Goal: Task Accomplishment & Management: Manage account settings

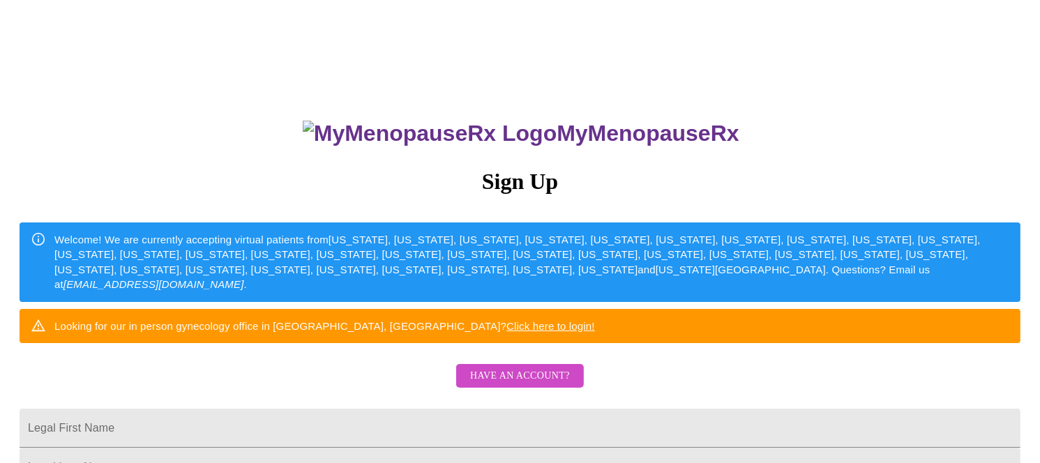
scroll to position [93, 0]
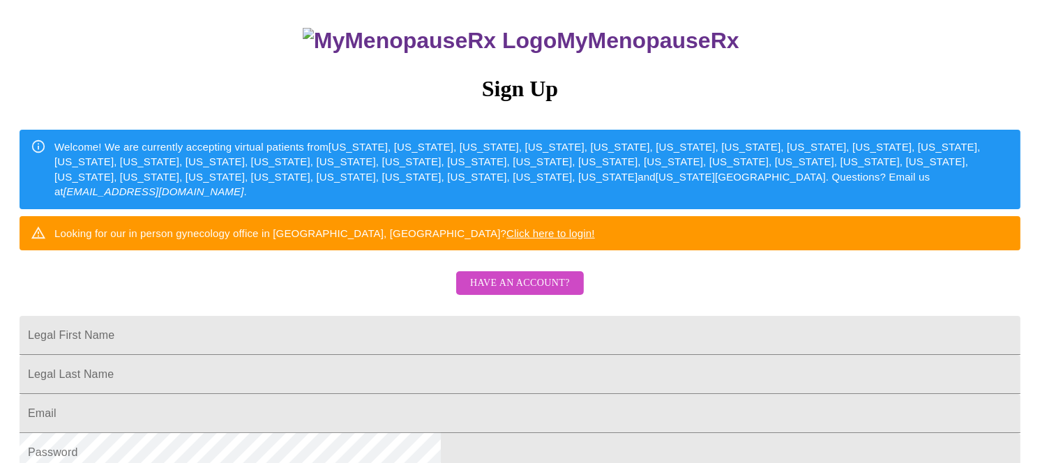
click at [512, 292] on span "Have an account?" at bounding box center [520, 283] width 100 height 17
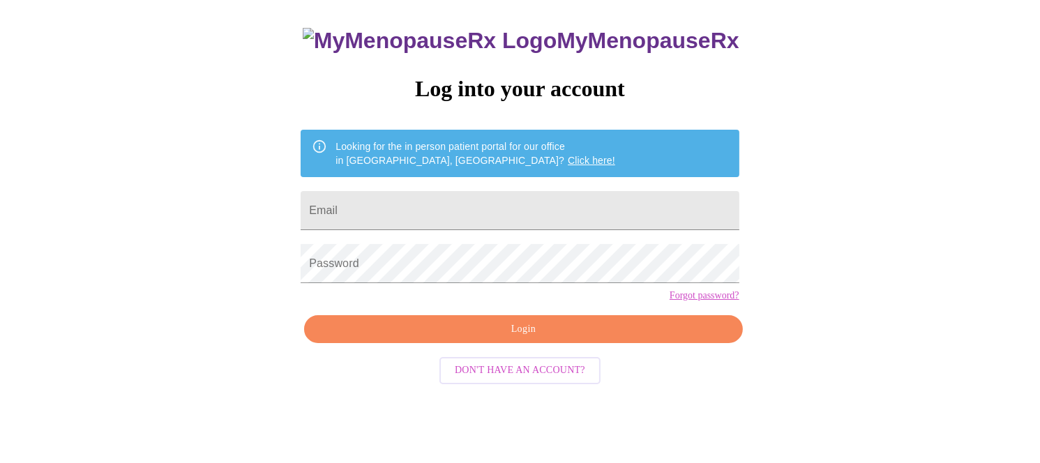
scroll to position [44, 0]
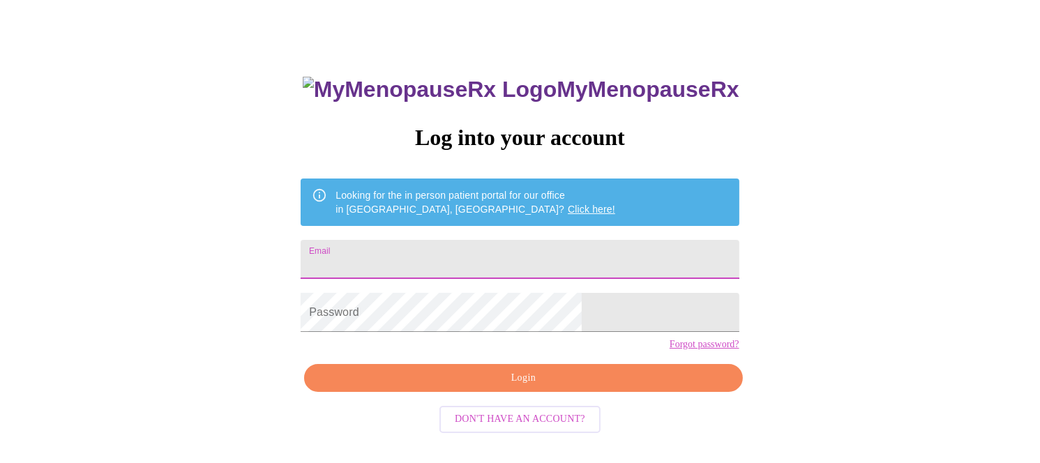
click at [465, 256] on input "Email" at bounding box center [520, 259] width 438 height 39
click at [531, 254] on input "Email" at bounding box center [520, 259] width 438 height 39
click at [465, 264] on input "Email" at bounding box center [520, 259] width 438 height 39
type input "[EMAIL_ADDRESS][DOMAIN_NAME]"
click at [669, 350] on link "Forgot password?" at bounding box center [704, 344] width 70 height 11
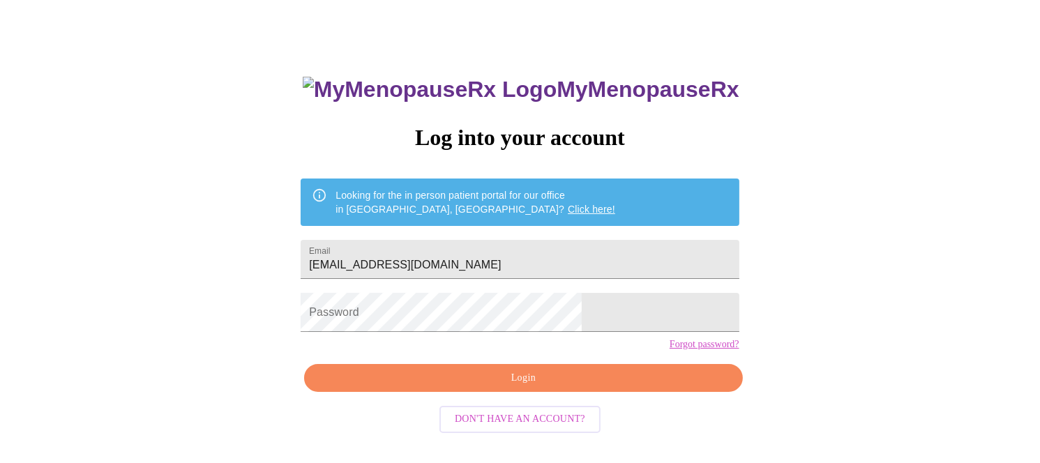
scroll to position [14, 0]
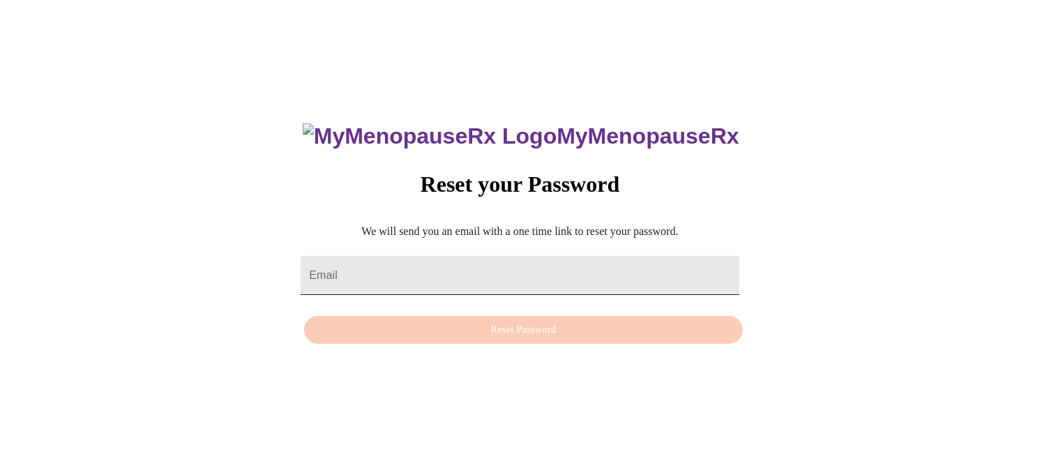
click at [452, 256] on input "Email" at bounding box center [520, 275] width 438 height 39
type input "e"
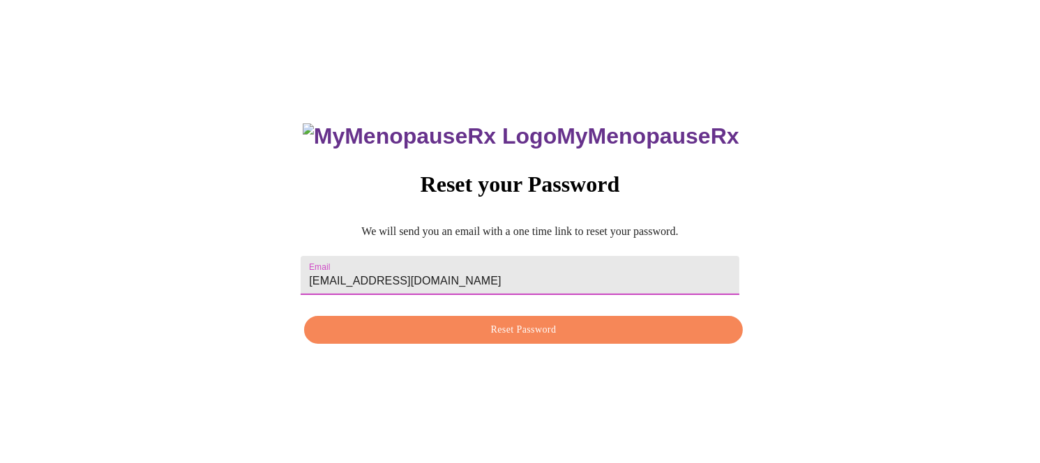
type input "[EMAIL_ADDRESS][DOMAIN_NAME]"
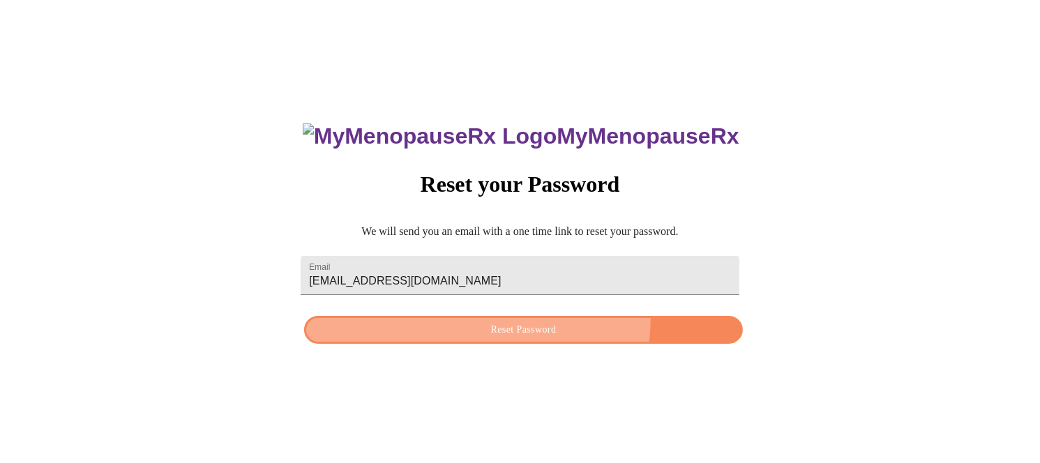
click at [499, 317] on button "Reset Password" at bounding box center [523, 330] width 438 height 29
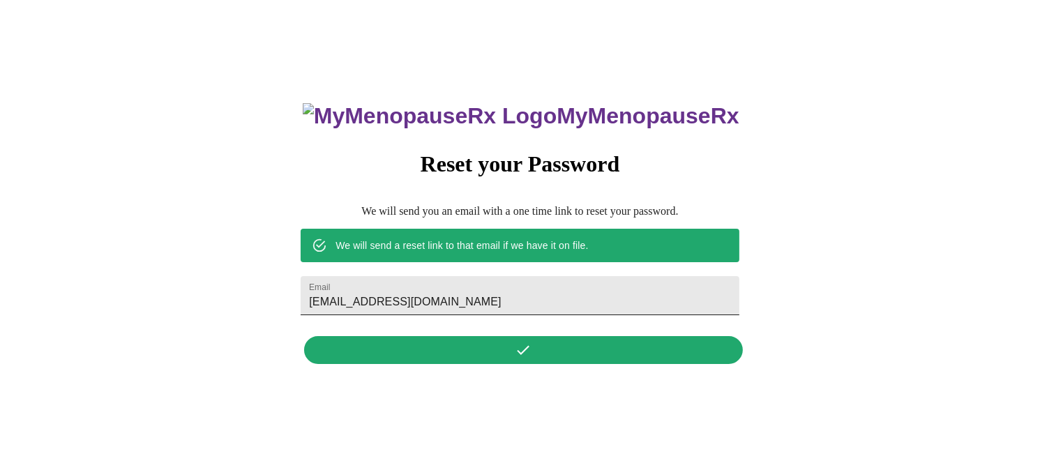
scroll to position [0, 0]
